Goal: Obtain resource: Obtain resource

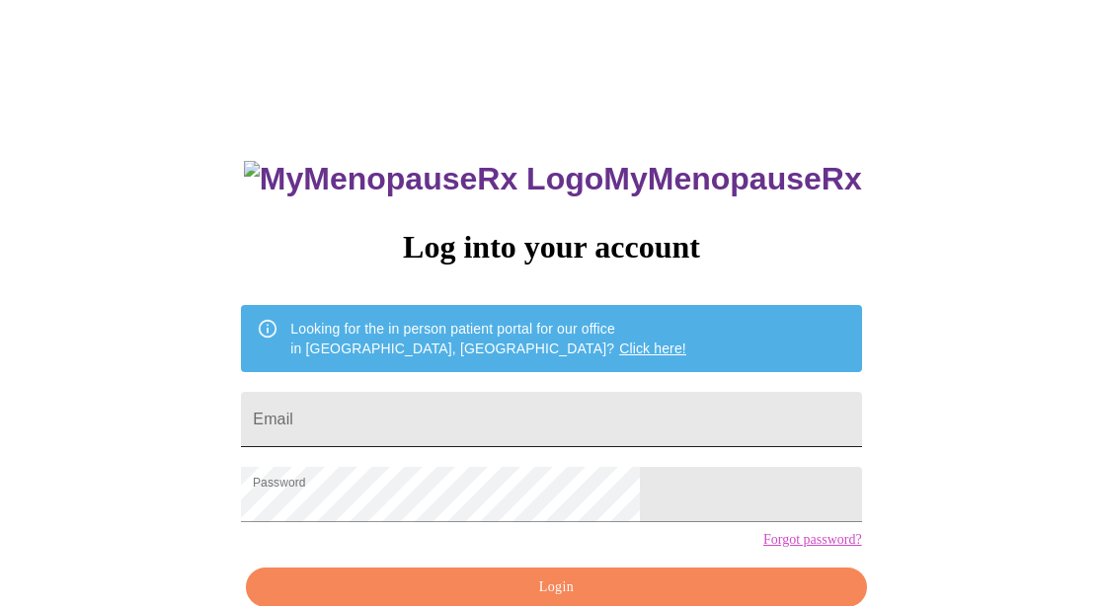
drag, startPoint x: 442, startPoint y: 407, endPoint x: 442, endPoint y: 429, distance: 21.7
click at [442, 429] on input "Email" at bounding box center [551, 419] width 620 height 55
type input "[EMAIL_ADDRESS][DOMAIN_NAME]"
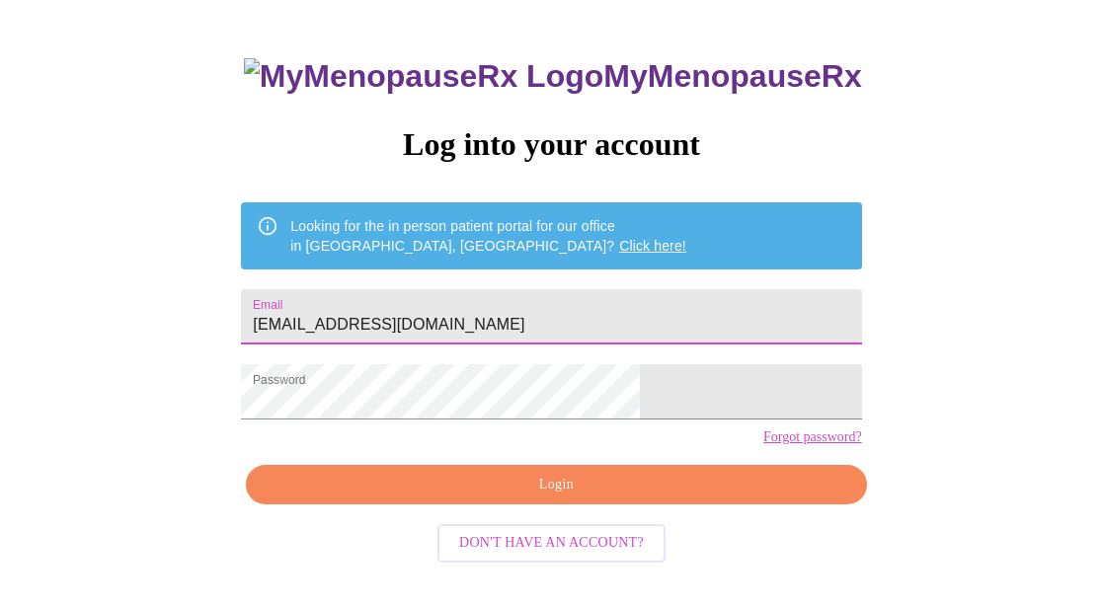
scroll to position [104, 0]
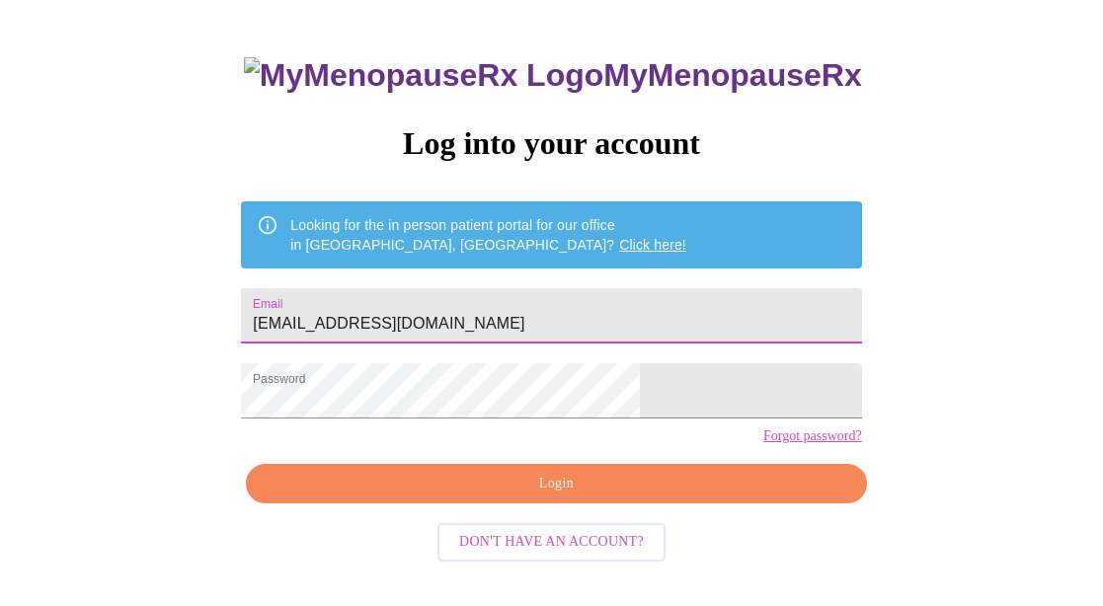
click at [617, 498] on div "MyMenopauseRx Log into your account Looking for the in person patient portal fo…" at bounding box center [551, 329] width 660 height 606
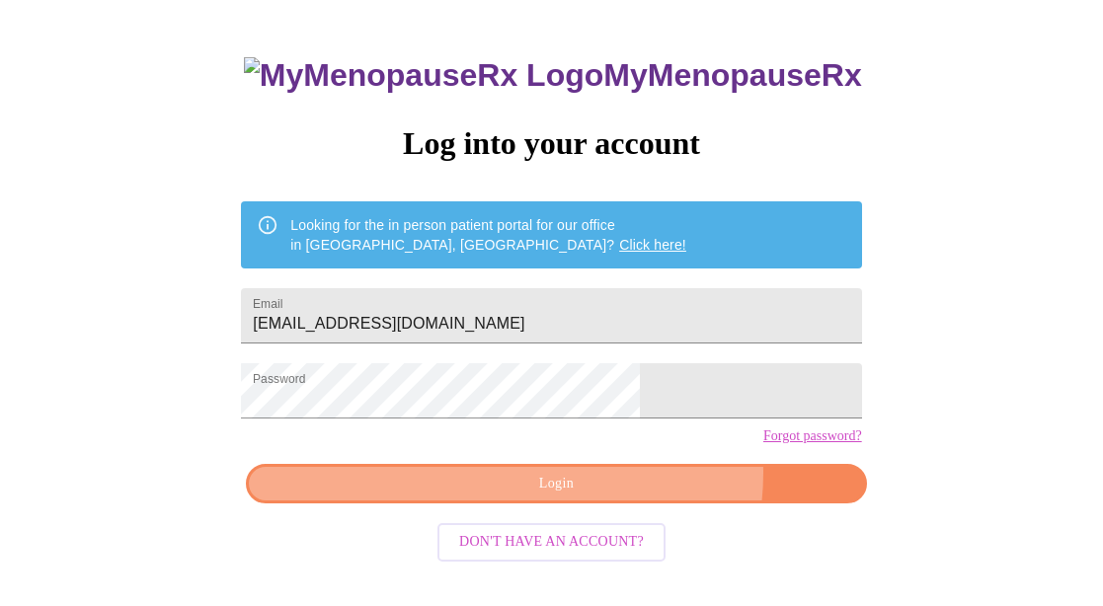
click at [616, 497] on span "Login" at bounding box center [556, 484] width 575 height 25
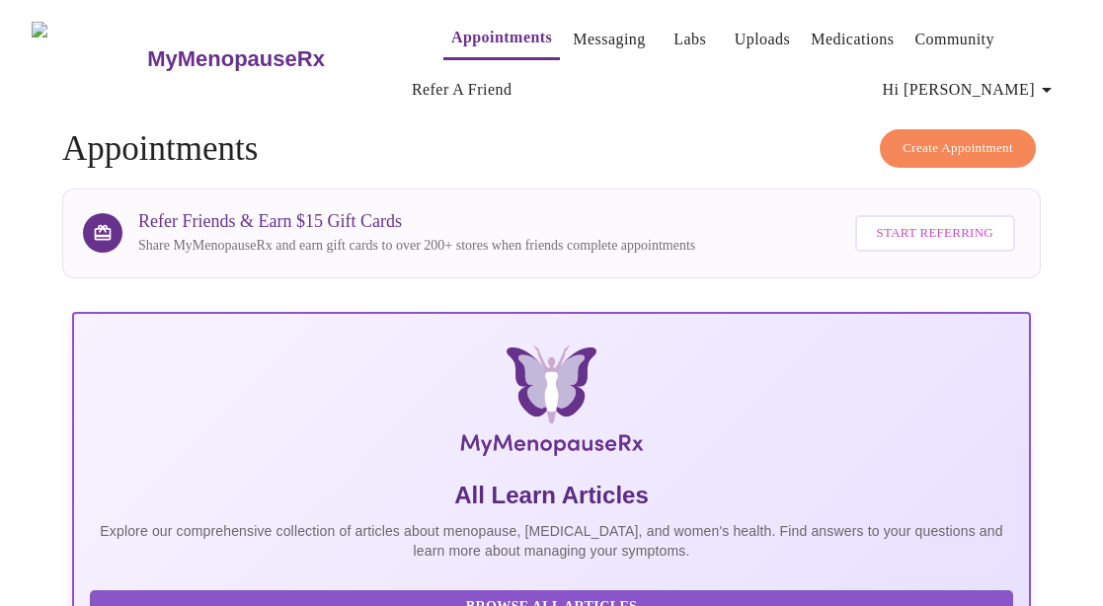
click at [673, 34] on link "Labs" at bounding box center [689, 40] width 33 height 28
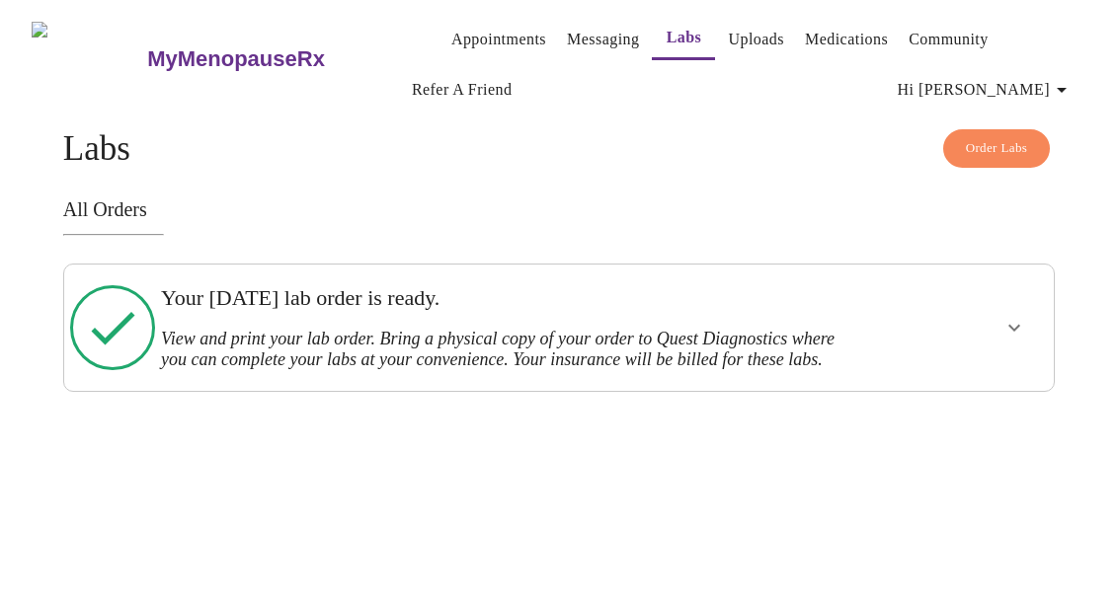
click at [489, 333] on h3 "View and print your lab order. Bring a physical copy of your order to Quest Dia…" at bounding box center [510, 349] width 699 height 41
click at [1020, 332] on icon "show more" at bounding box center [1014, 328] width 24 height 24
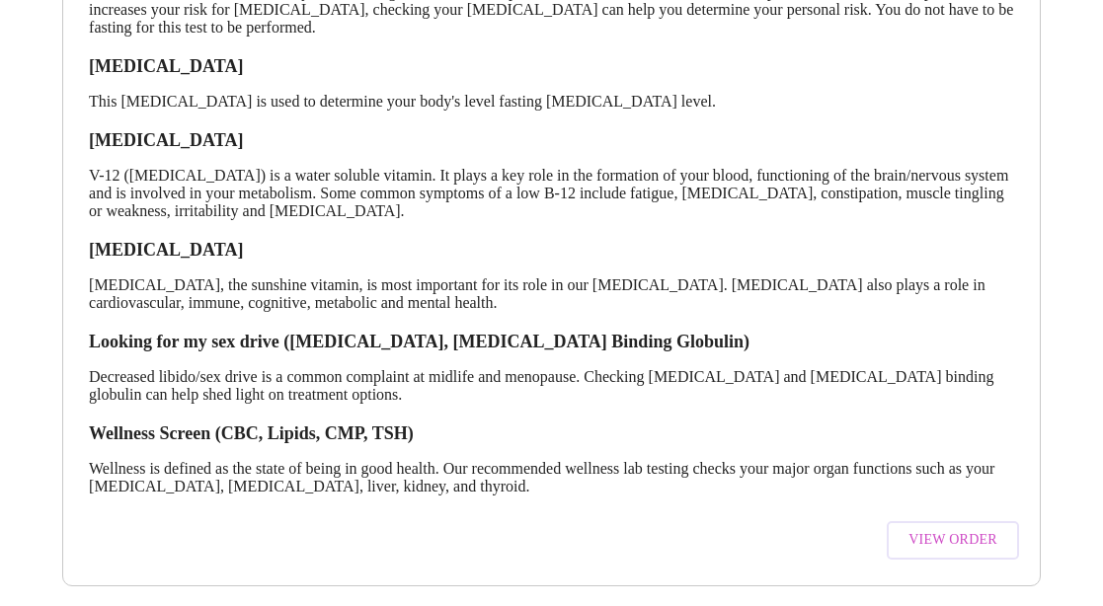
scroll to position [494, 0]
click at [933, 528] on span "View Order" at bounding box center [952, 540] width 89 height 25
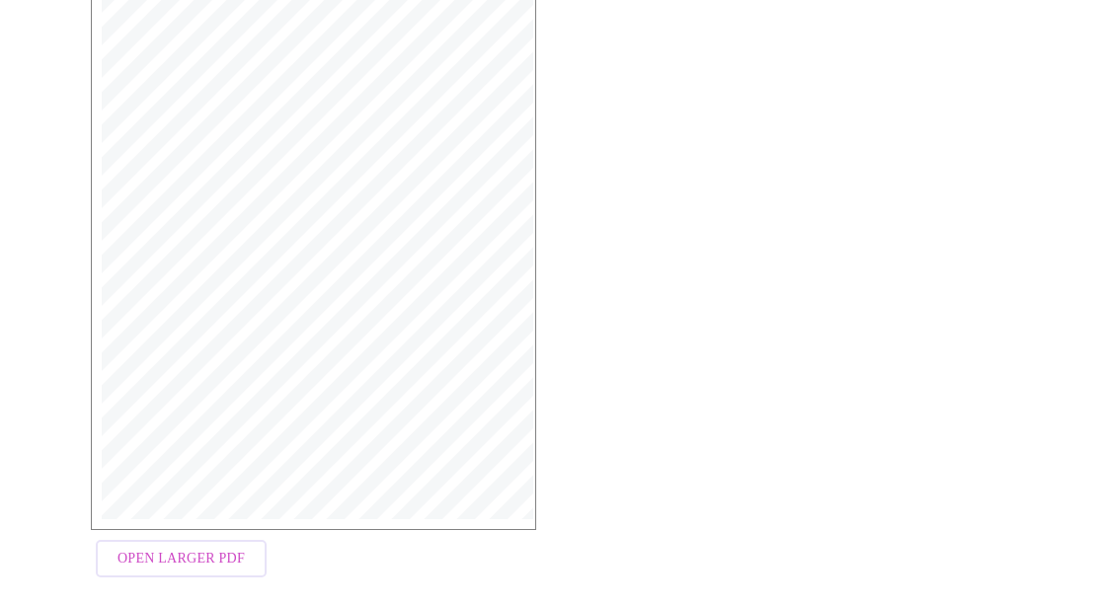
scroll to position [482, 0]
click at [162, 540] on span "Open Larger PDF" at bounding box center [181, 530] width 127 height 25
